Goal: Browse casually: Explore the website without a specific task or goal

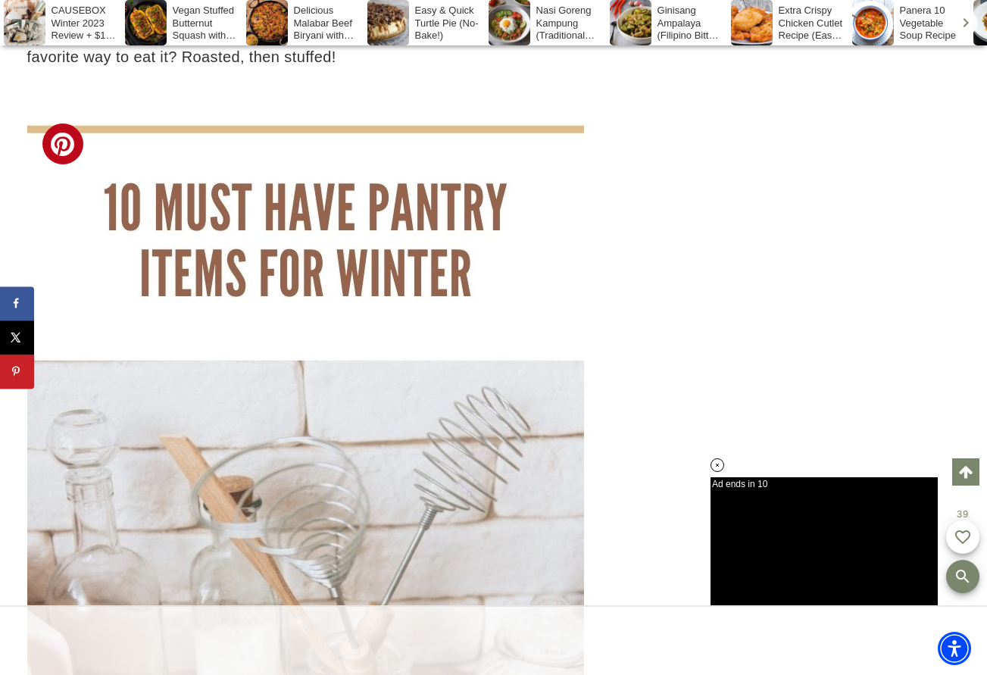
scroll to position [5294, 0]
